Goal: Transaction & Acquisition: Purchase product/service

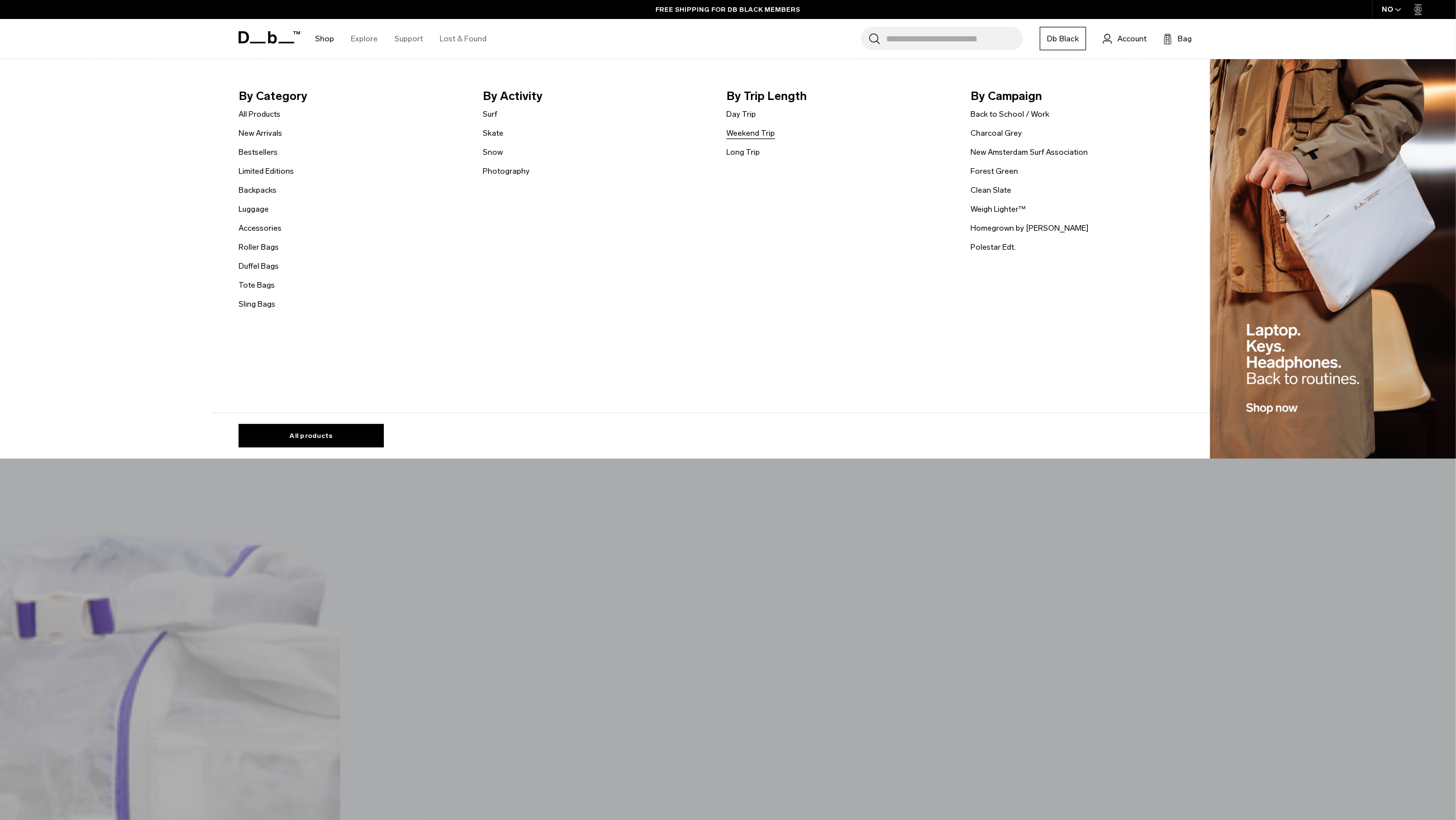
click at [740, 133] on link "Weekend Trip" at bounding box center [751, 133] width 49 height 12
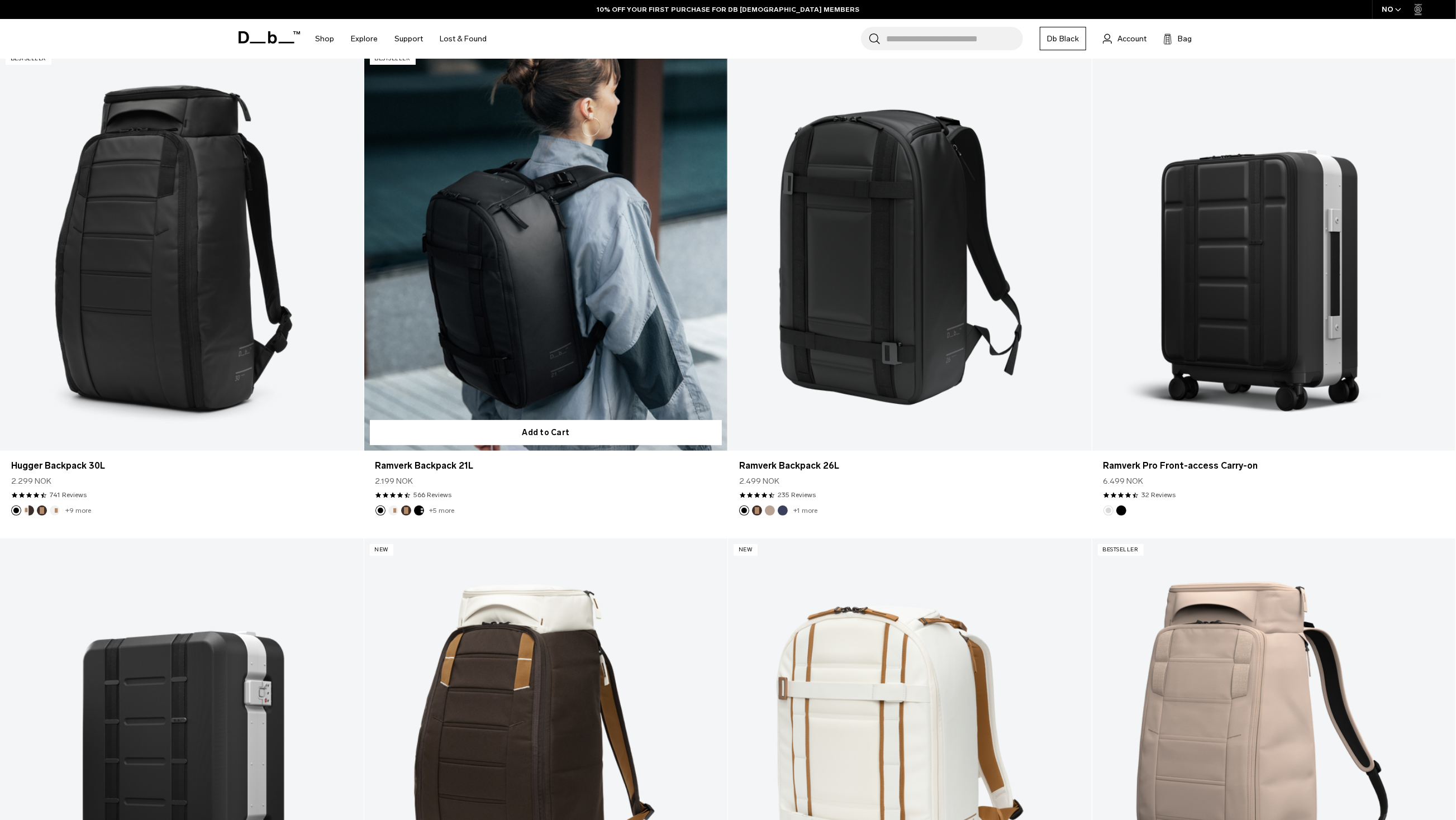
scroll to position [422, 0]
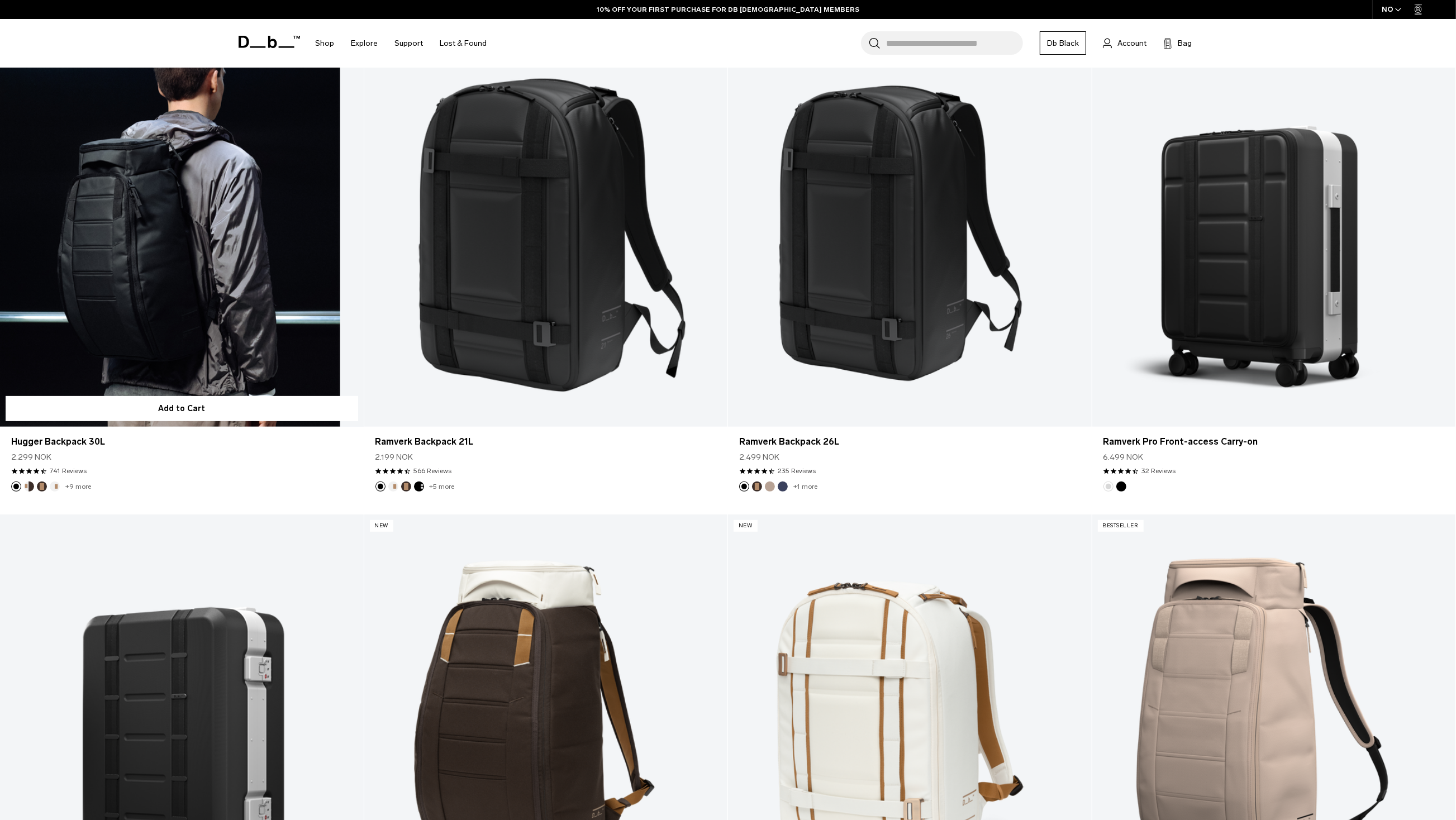
click at [182, 366] on link "Hugger Backpack 30L" at bounding box center [181, 225] width 364 height 404
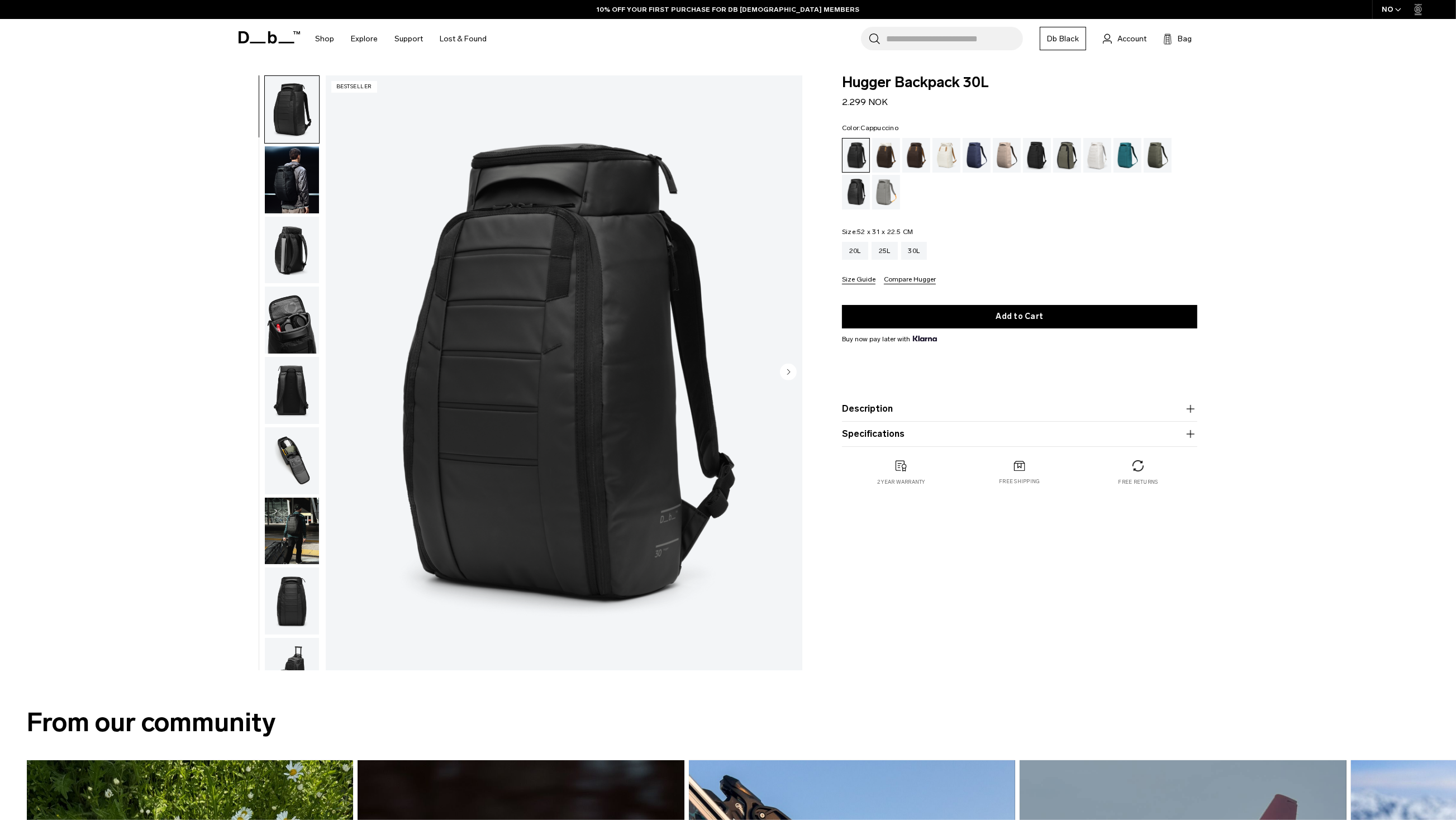
drag, startPoint x: 883, startPoint y: 160, endPoint x: 883, endPoint y: 181, distance: 21.0
click at [883, 160] on div "Cappuccino" at bounding box center [887, 156] width 28 height 35
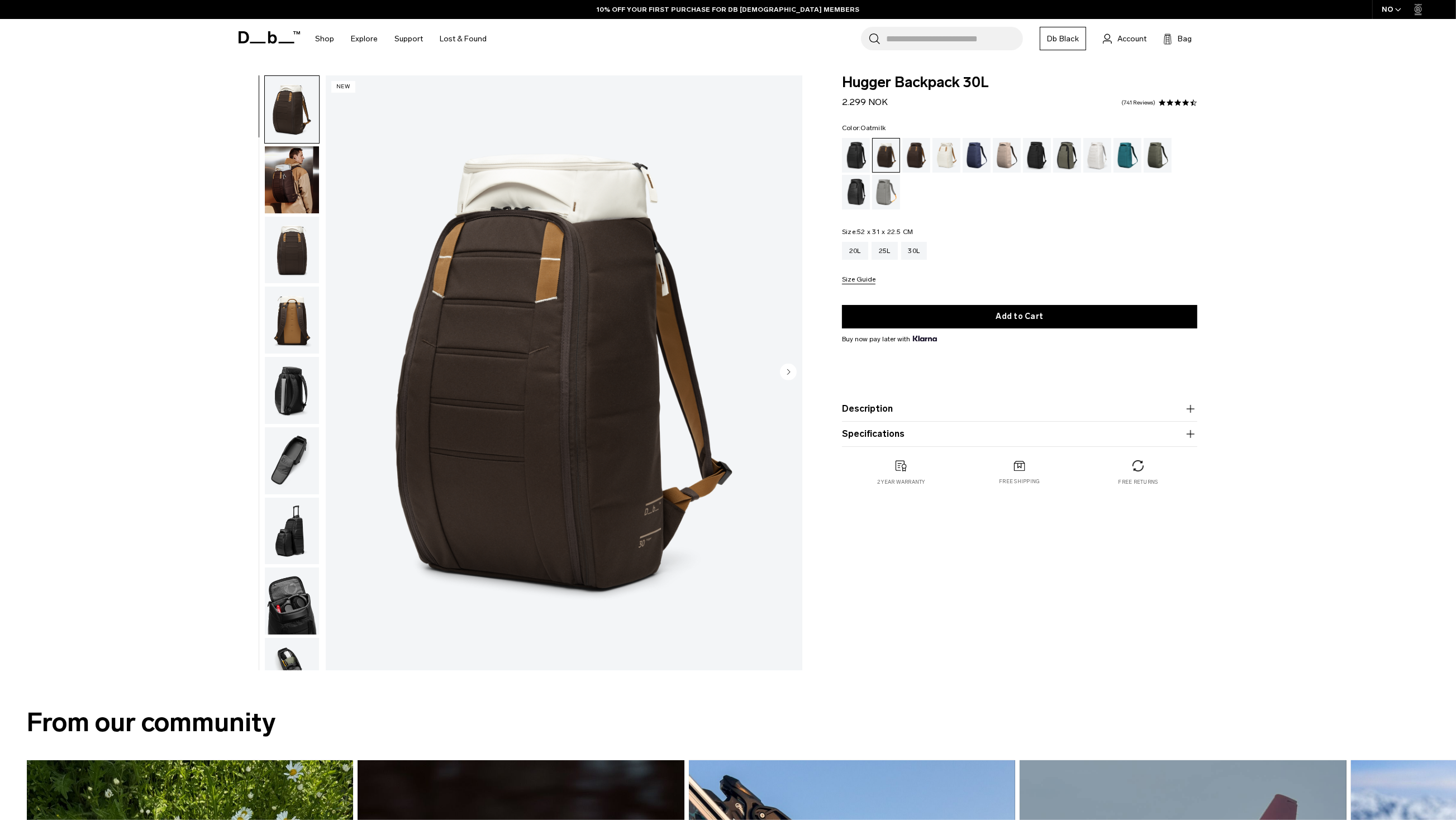
click at [945, 161] on div "Oatmilk" at bounding box center [946, 156] width 28 height 35
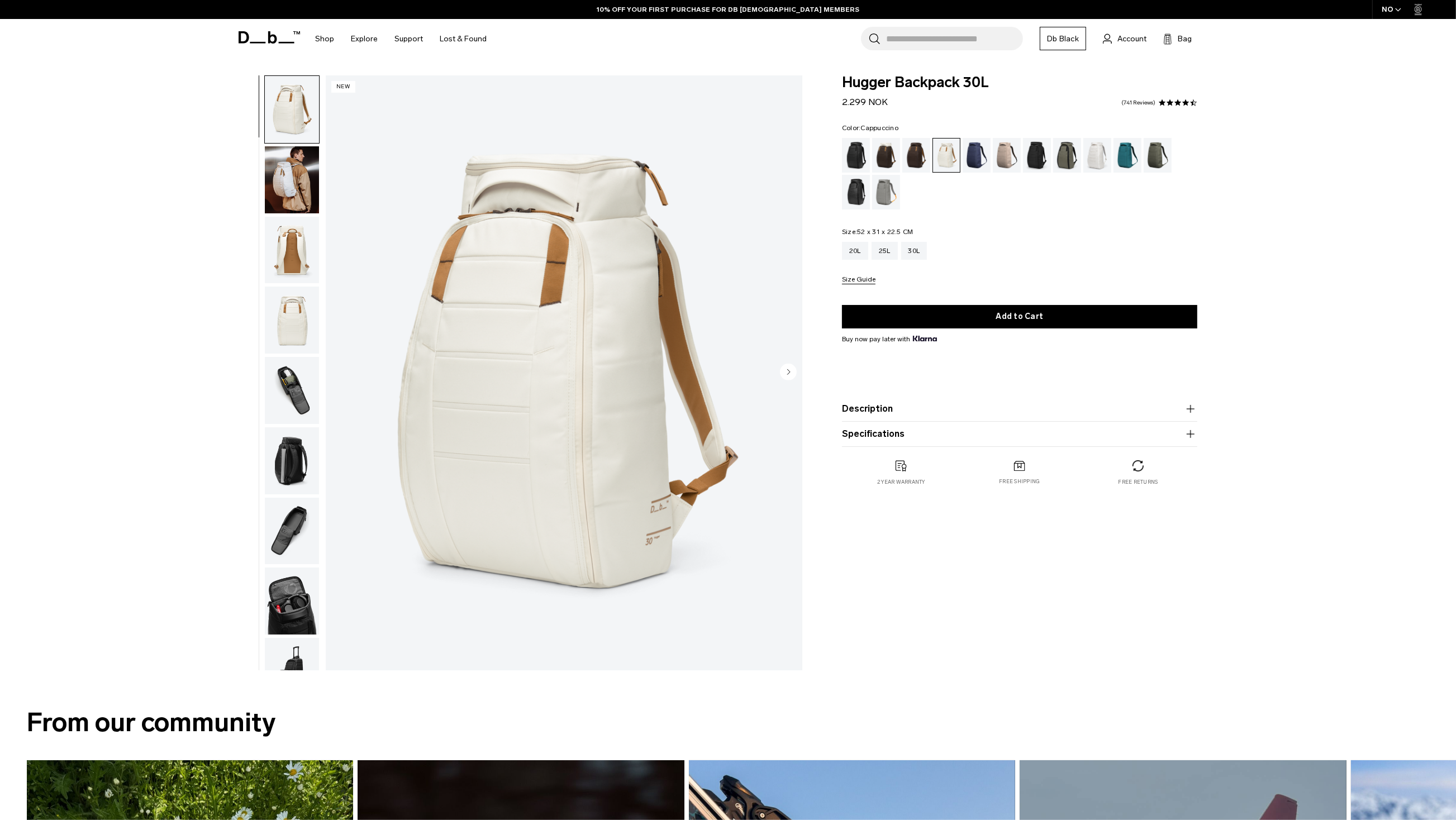
click at [892, 157] on div "Cappuccino" at bounding box center [887, 156] width 28 height 35
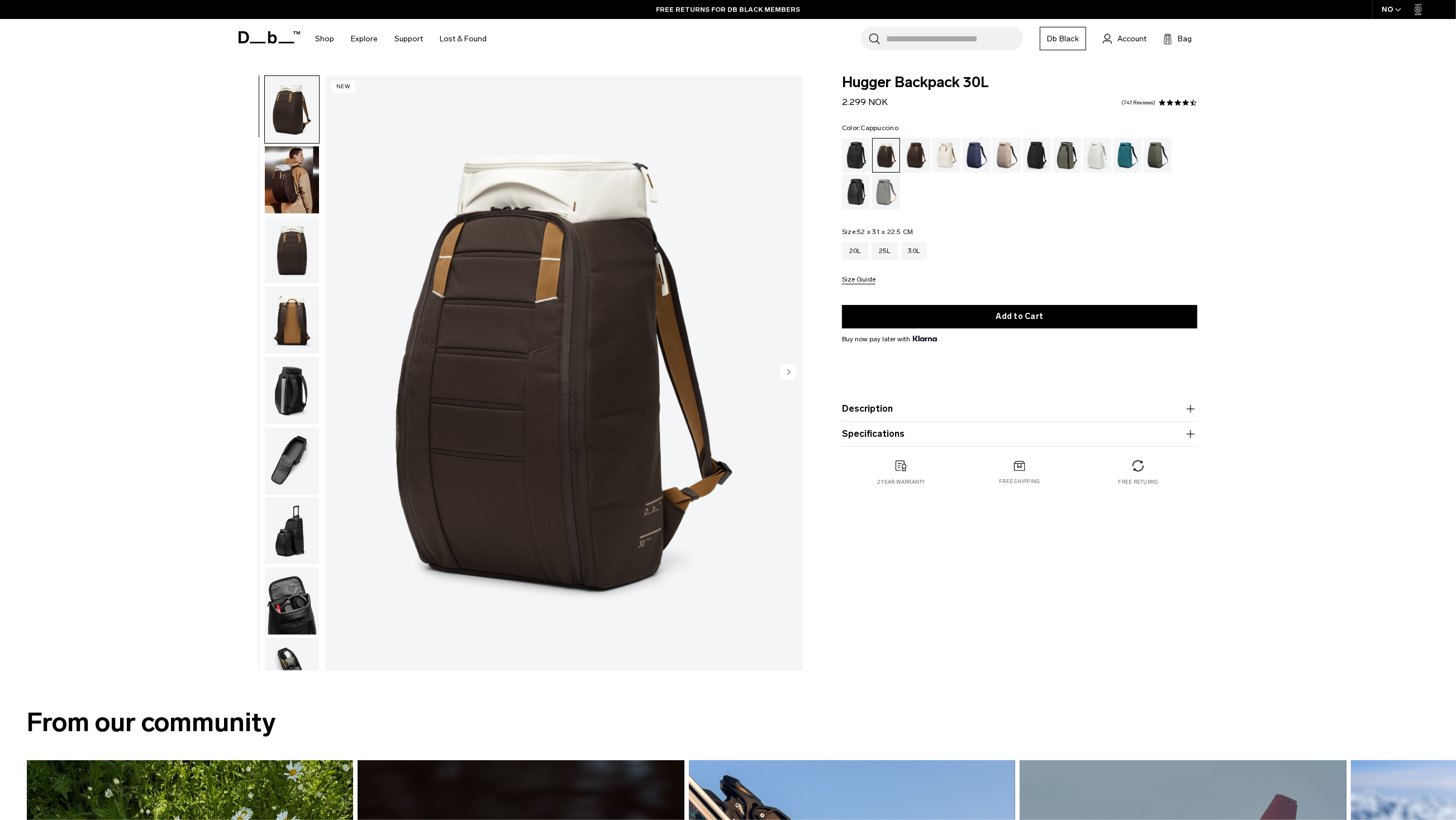
drag, startPoint x: 890, startPoint y: 104, endPoint x: 833, endPoint y: 103, distance: 57.0
click at [833, 103] on div "Hugger Backpack 30L 2.299 NOK 4.6 star rating 741 Reviews Color: Cappuccino Out…" at bounding box center [1020, 292] width 423 height 433
copy span "2.299 NOK"
click at [888, 253] on div "25L" at bounding box center [885, 251] width 27 height 18
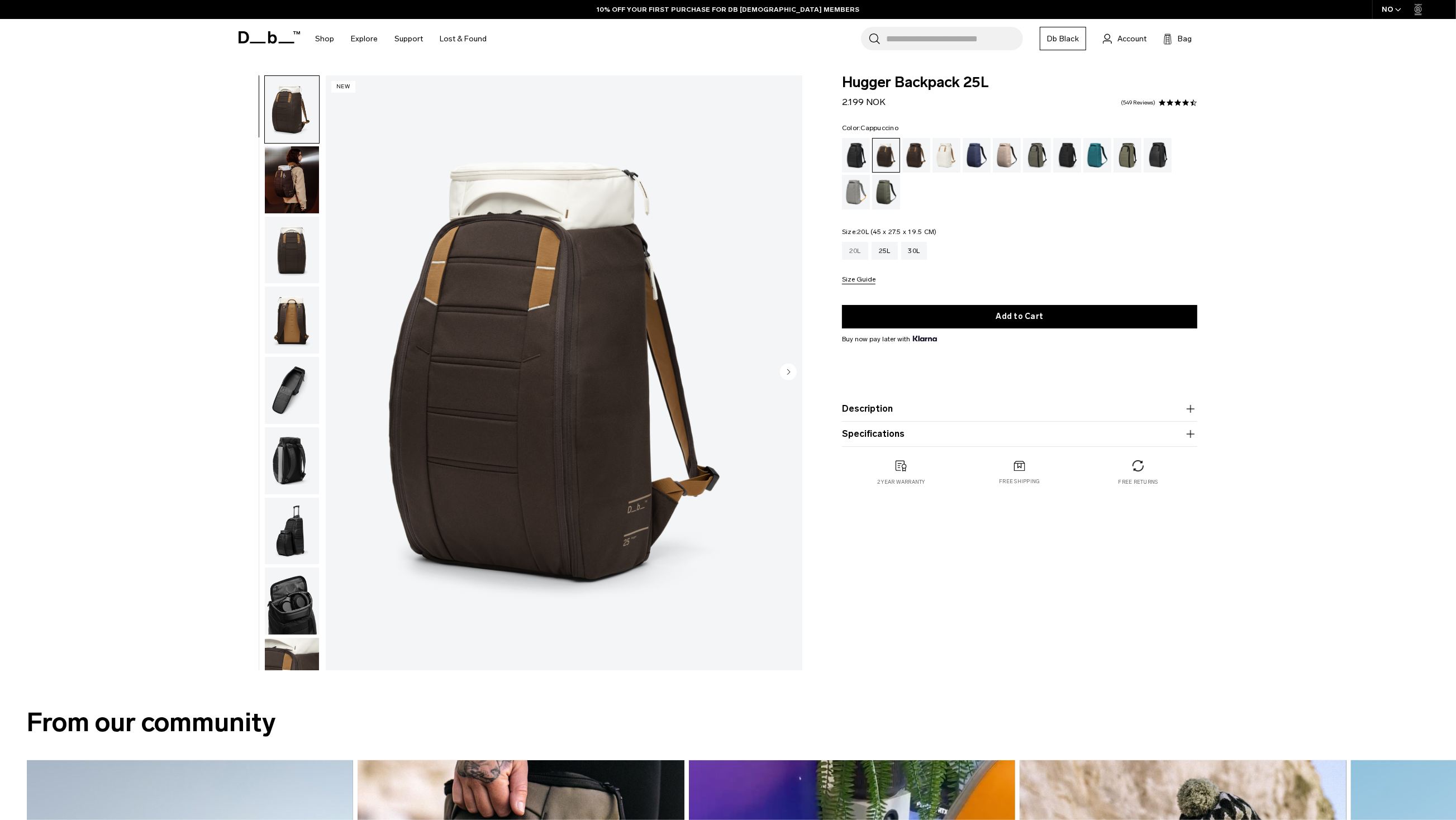
click at [863, 249] on div "20L" at bounding box center [855, 251] width 27 height 18
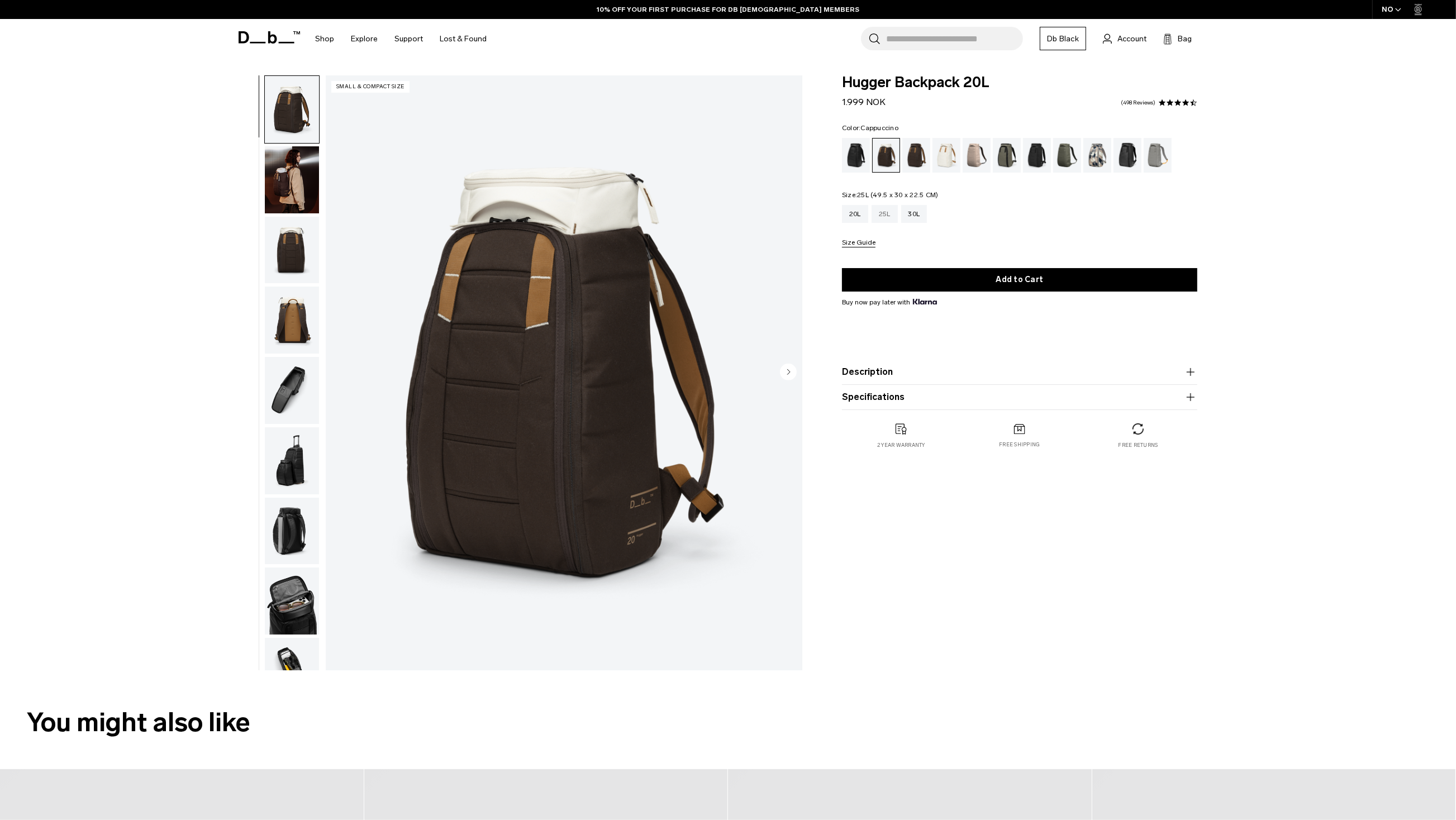
click at [883, 217] on div "25L" at bounding box center [885, 214] width 27 height 18
